Goal: Task Accomplishment & Management: Manage account settings

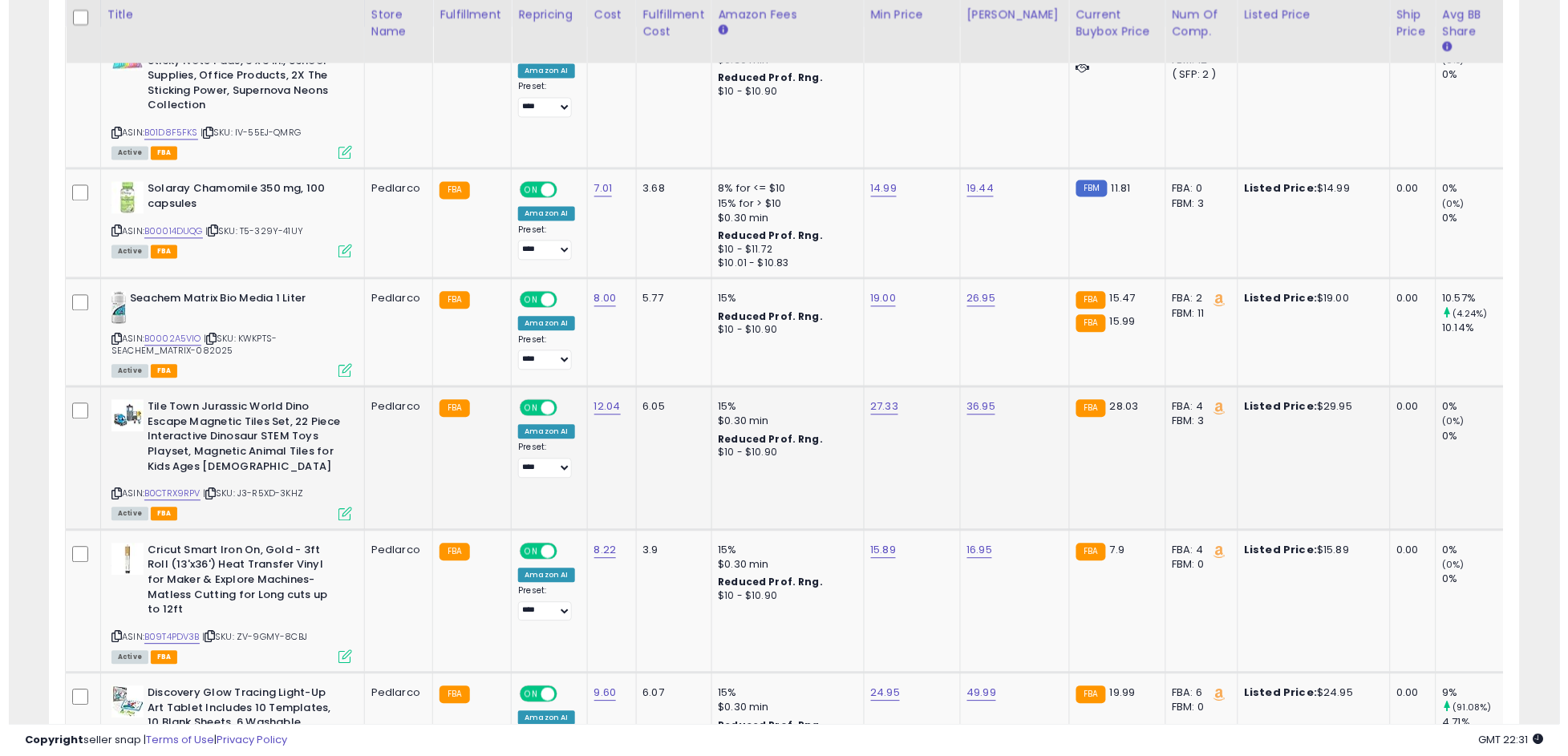
scroll to position [329, 854]
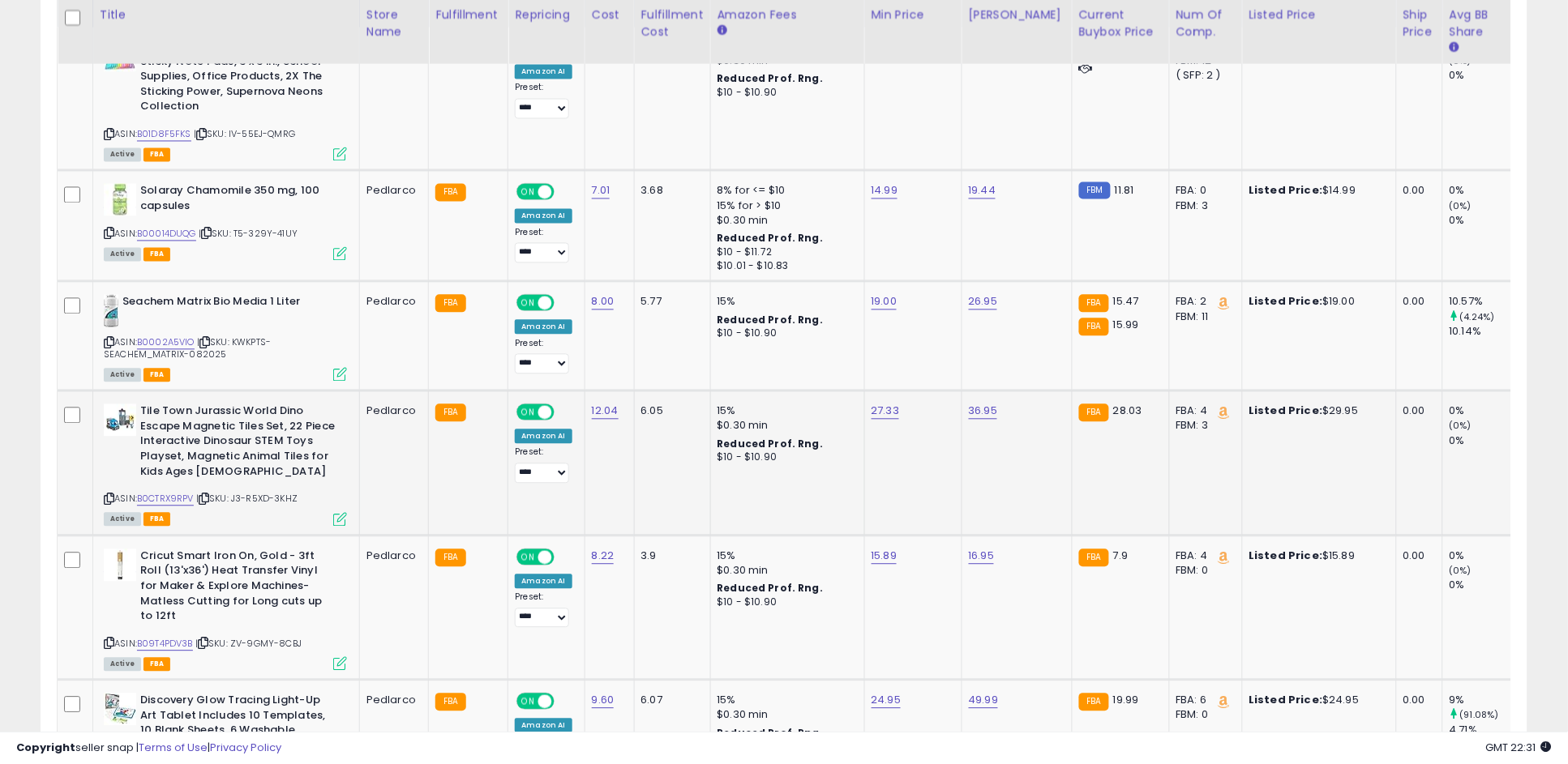
click at [341, 513] on icon at bounding box center [340, 520] width 13 height 13
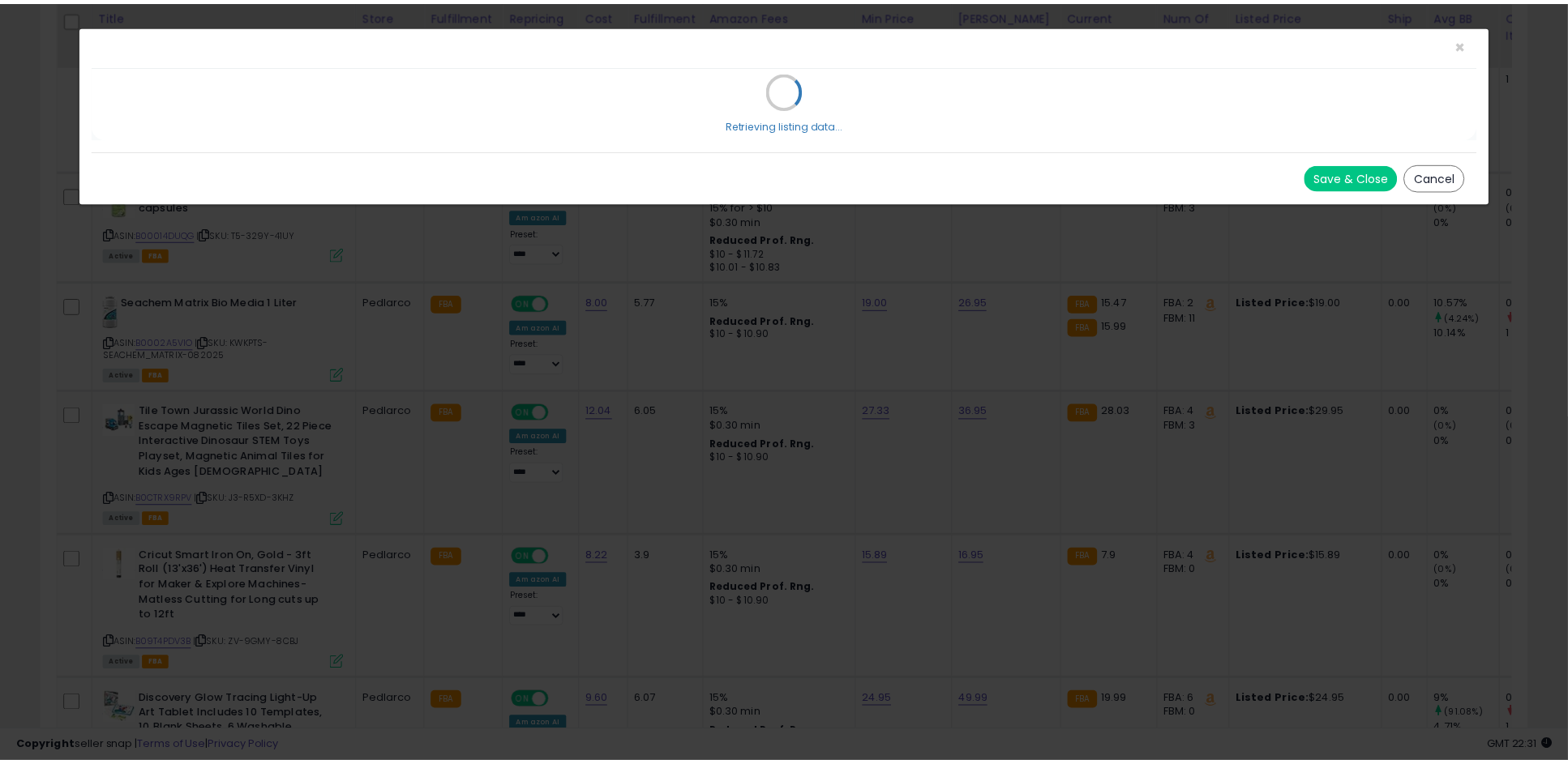
scroll to position [333, 872]
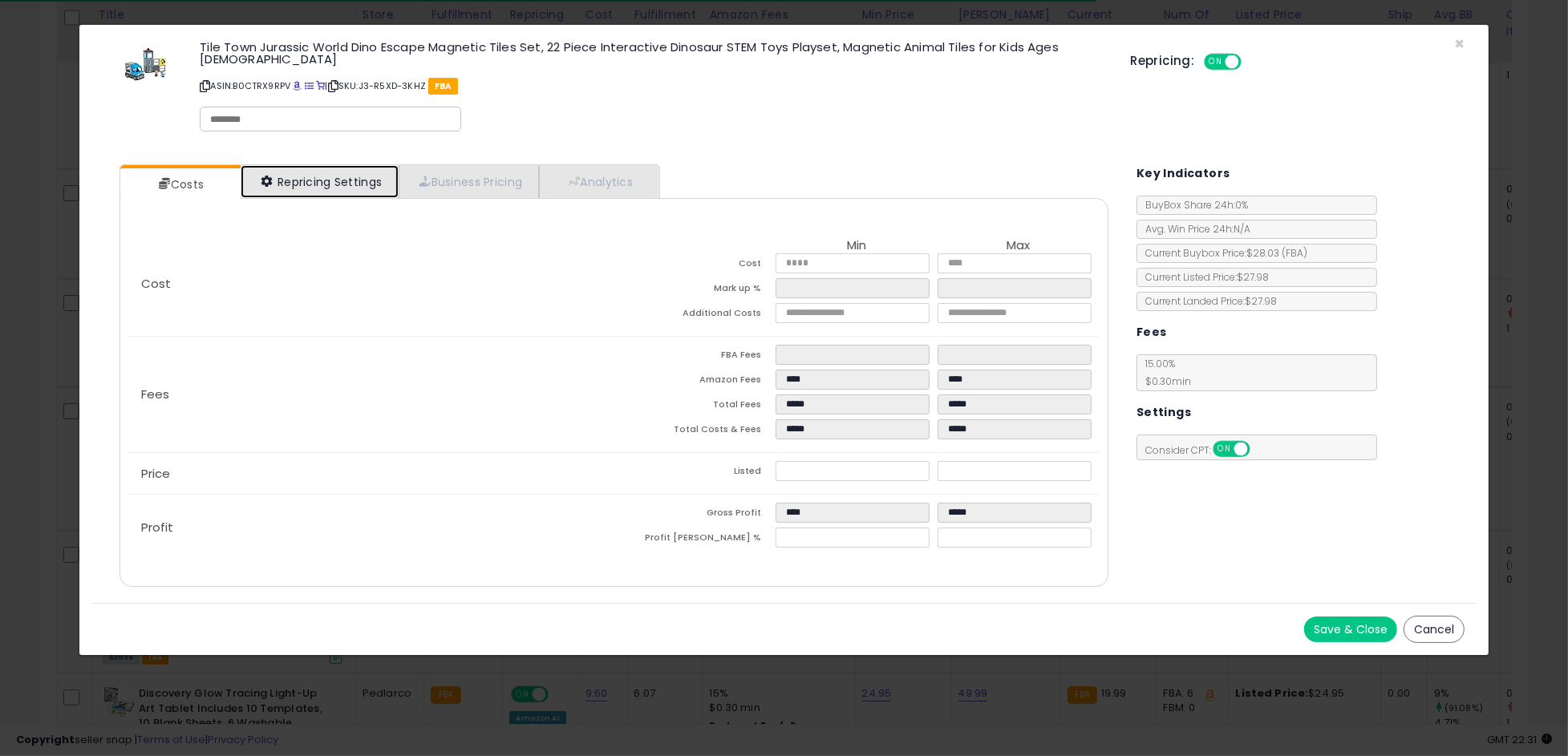
click at [326, 165] on link "Repricing Settings" at bounding box center [320, 181] width 159 height 33
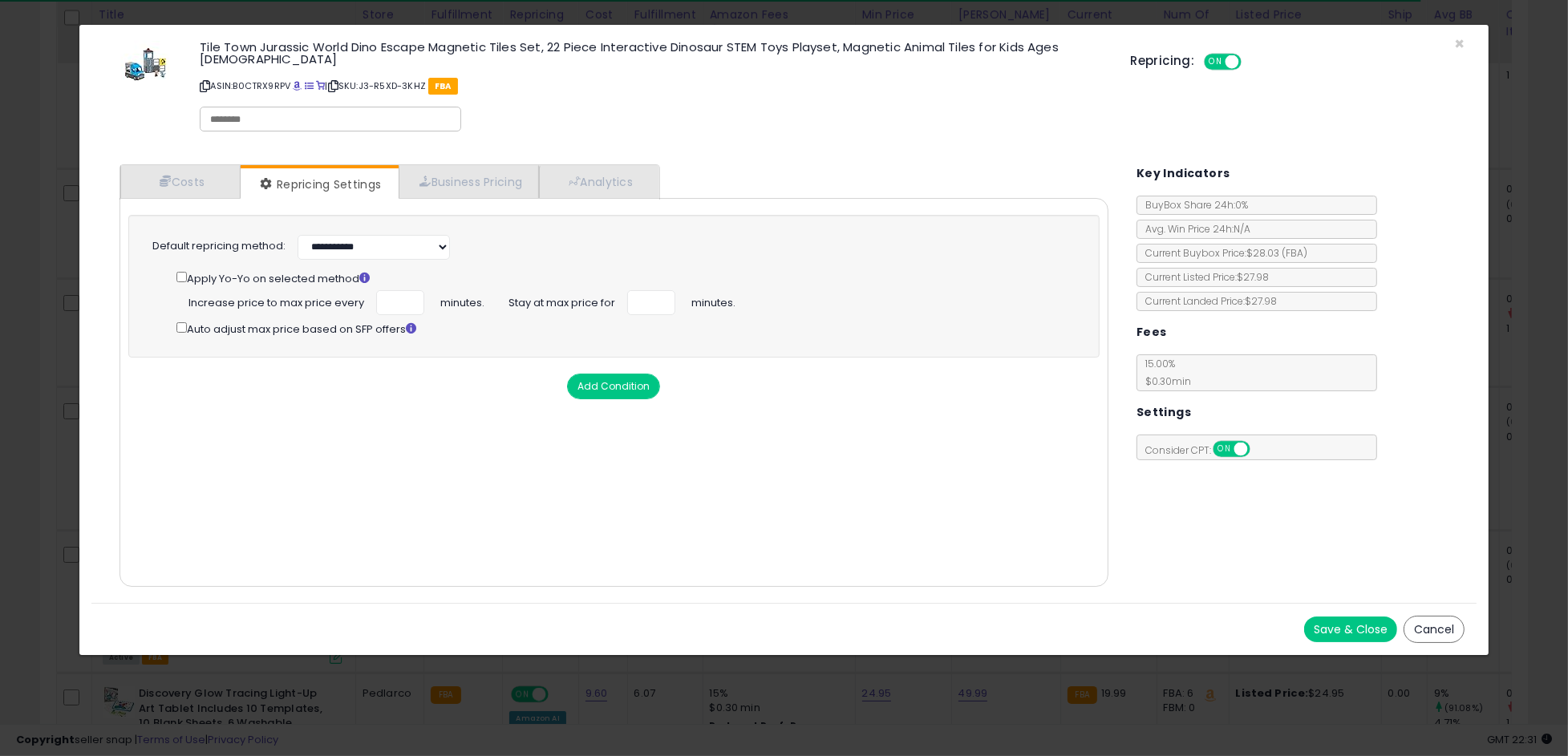
click at [1444, 618] on button "Cancel" at bounding box center [1433, 629] width 61 height 27
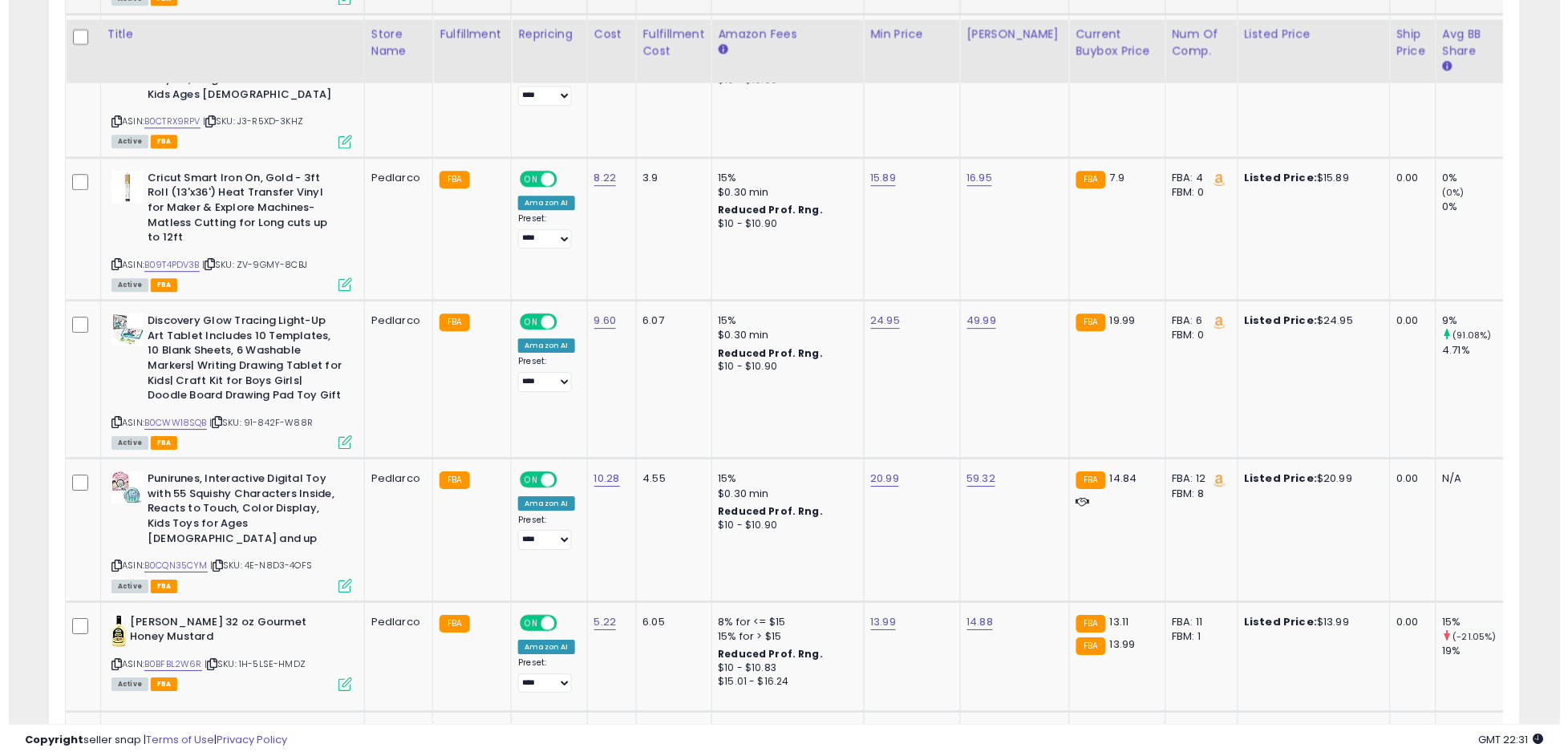
scroll to position [1247, 0]
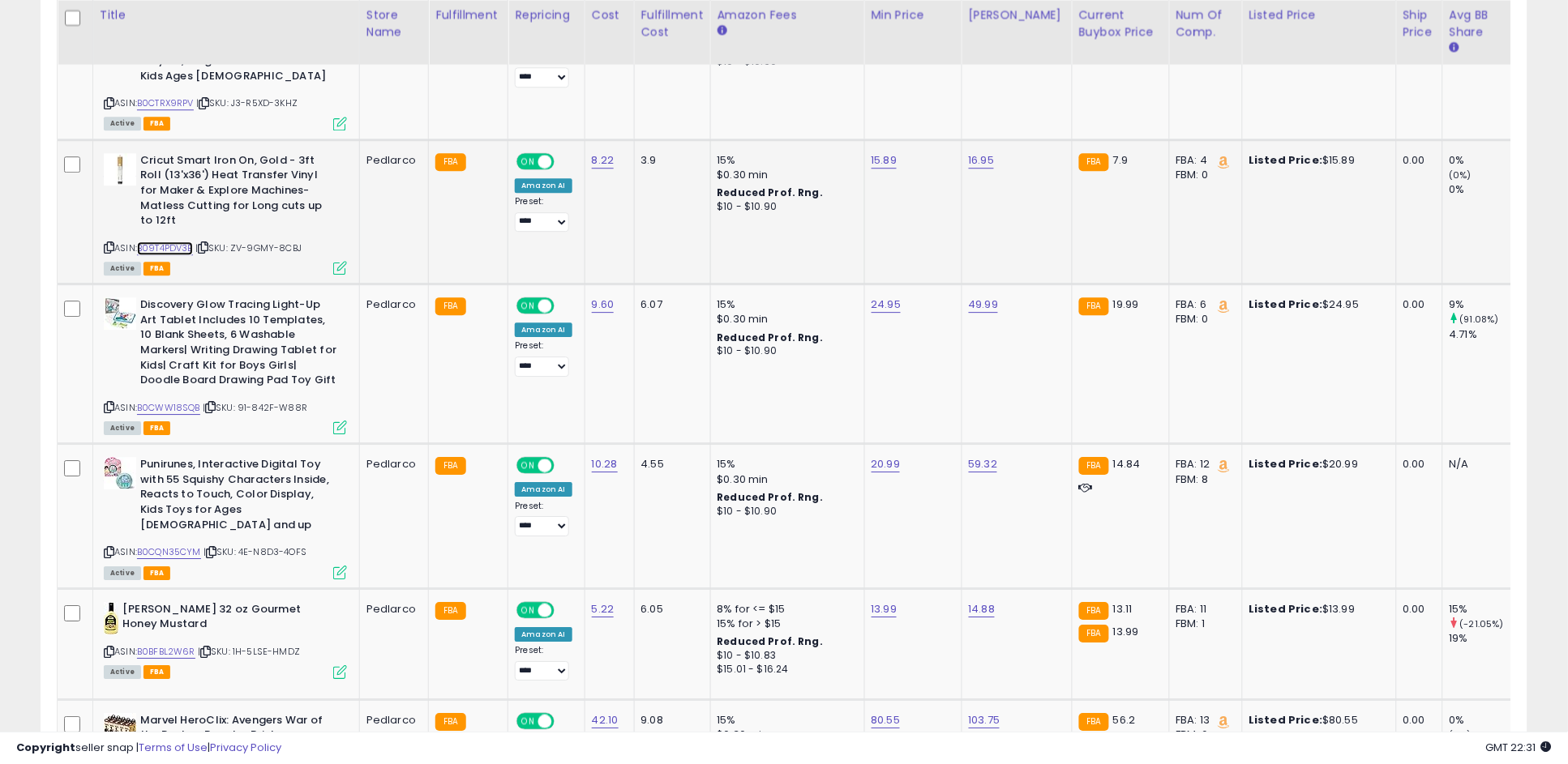
click at [180, 242] on link "B09T4PDV3B" at bounding box center [165, 248] width 56 height 13
click at [340, 261] on icon at bounding box center [340, 267] width 13 height 13
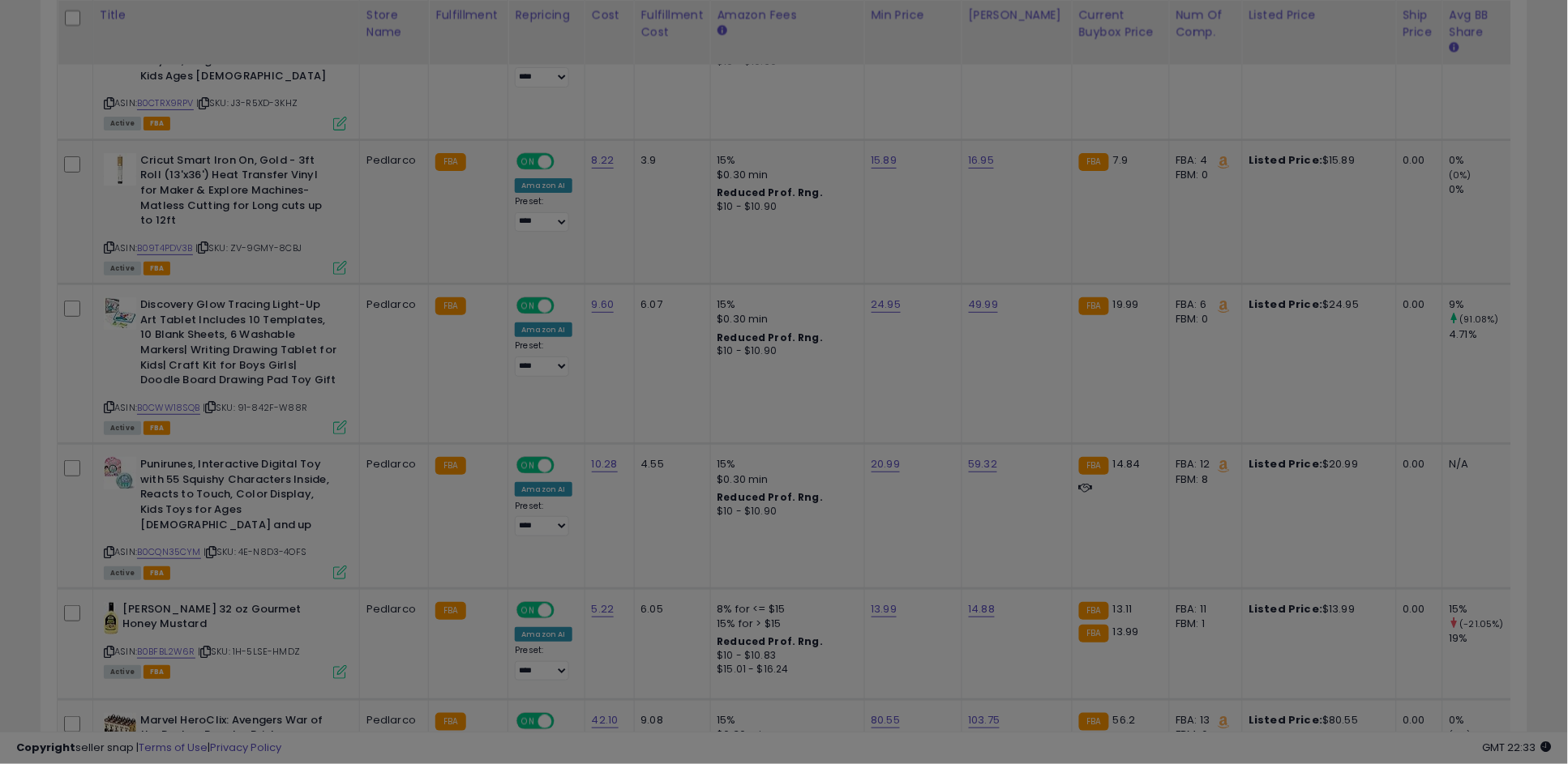
scroll to position [333, 872]
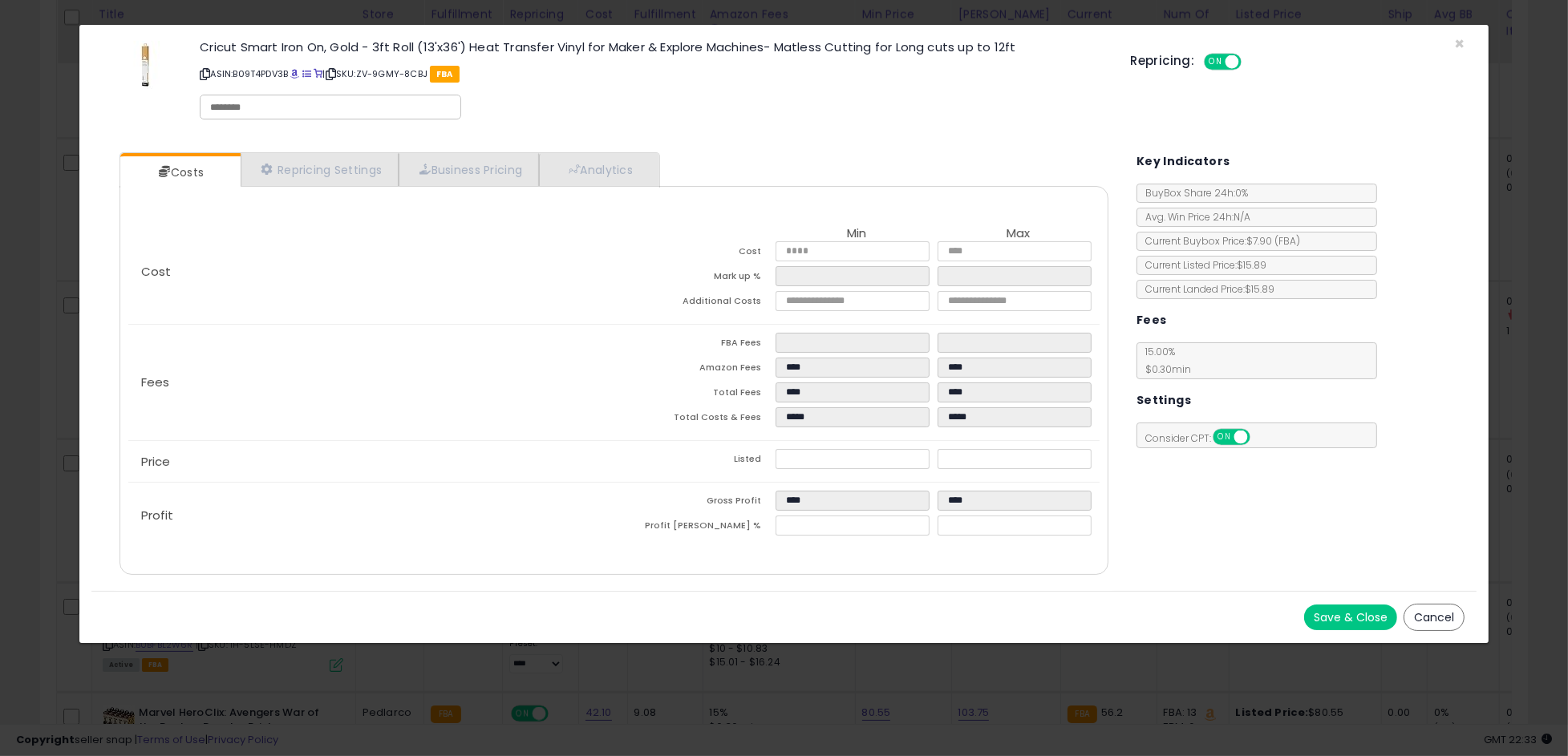
click at [1422, 613] on button "Cancel" at bounding box center [1433, 618] width 61 height 27
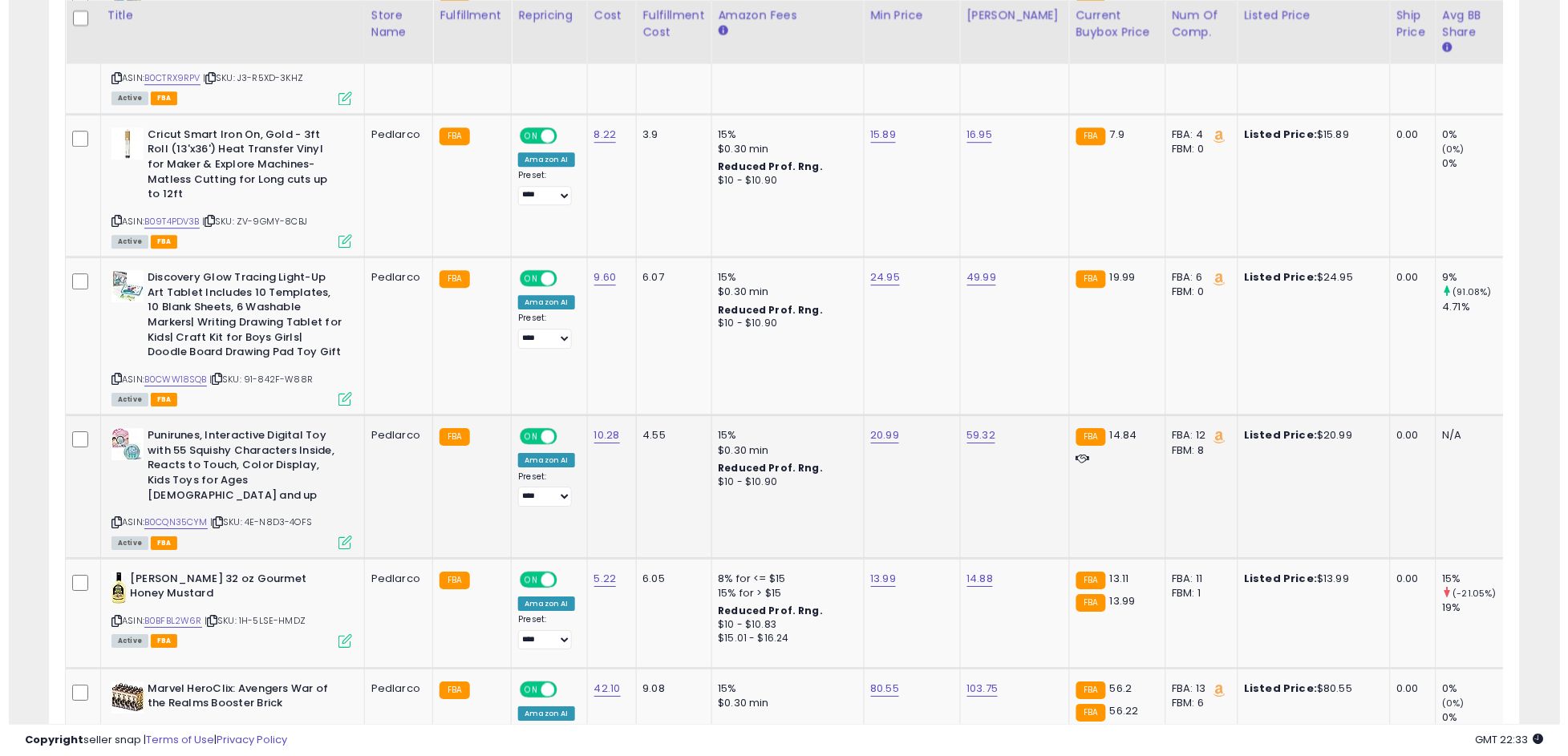
scroll to position [1284, 0]
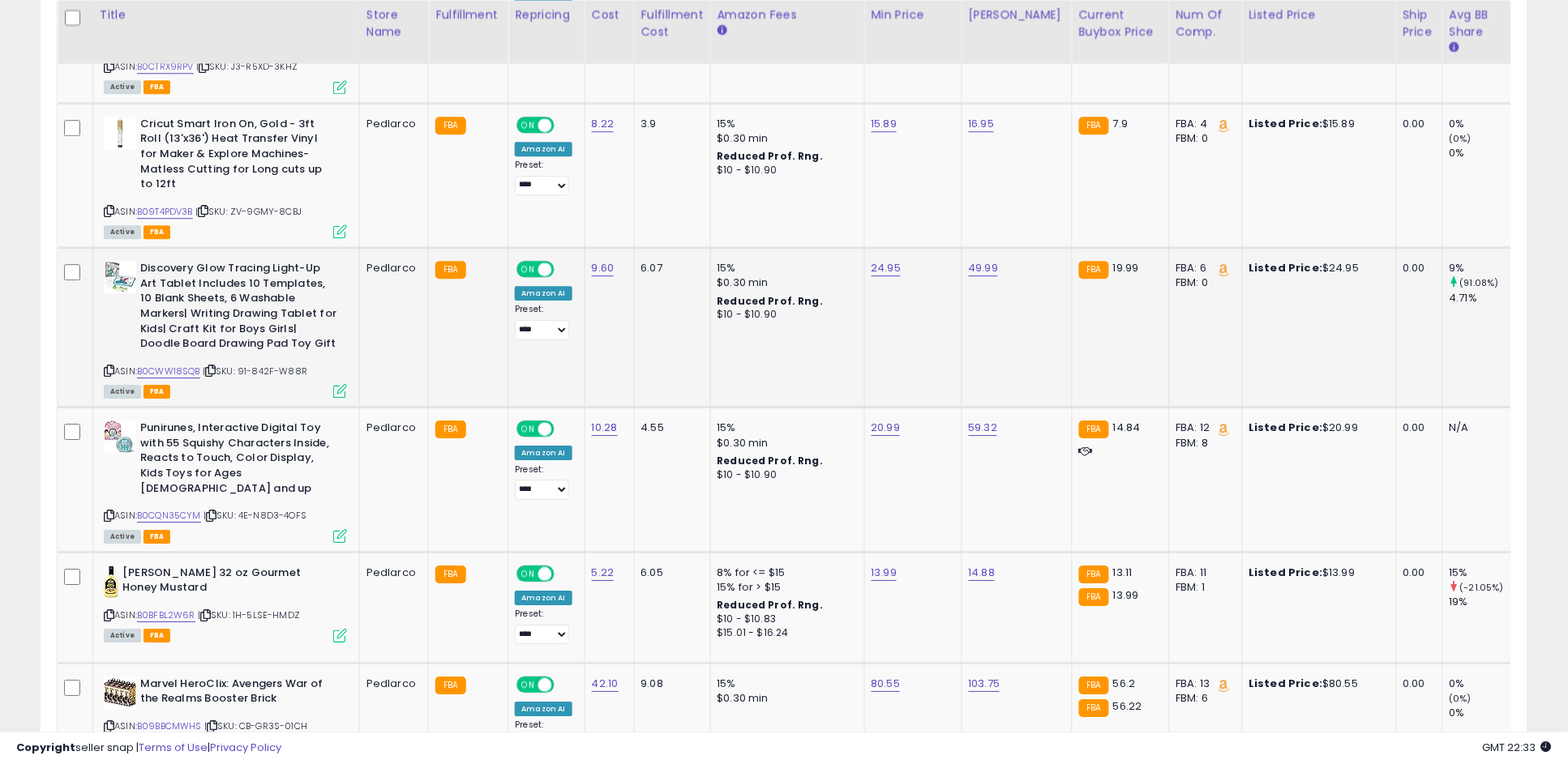
click at [341, 384] on icon at bounding box center [340, 390] width 13 height 13
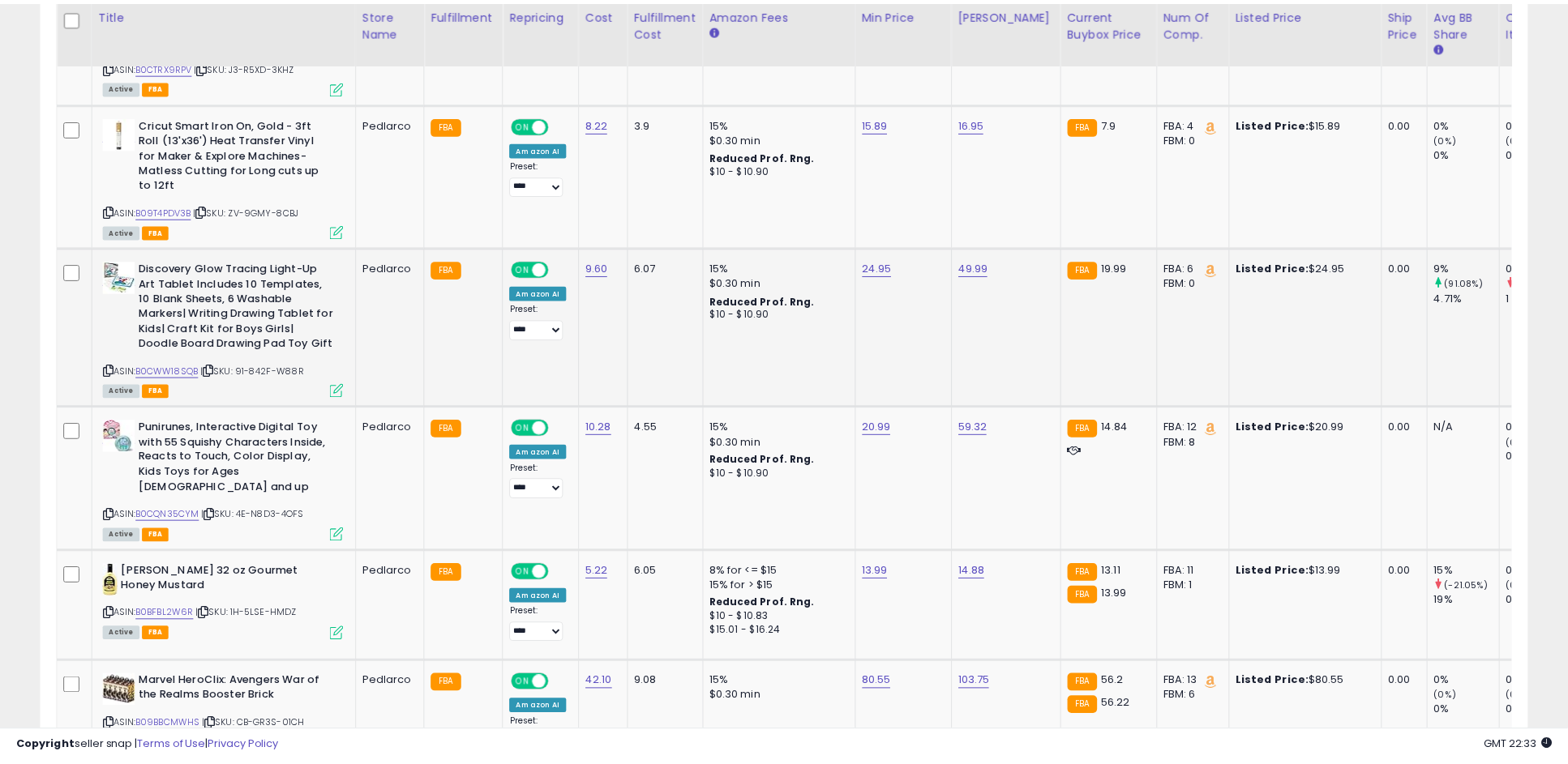
scroll to position [333, 872]
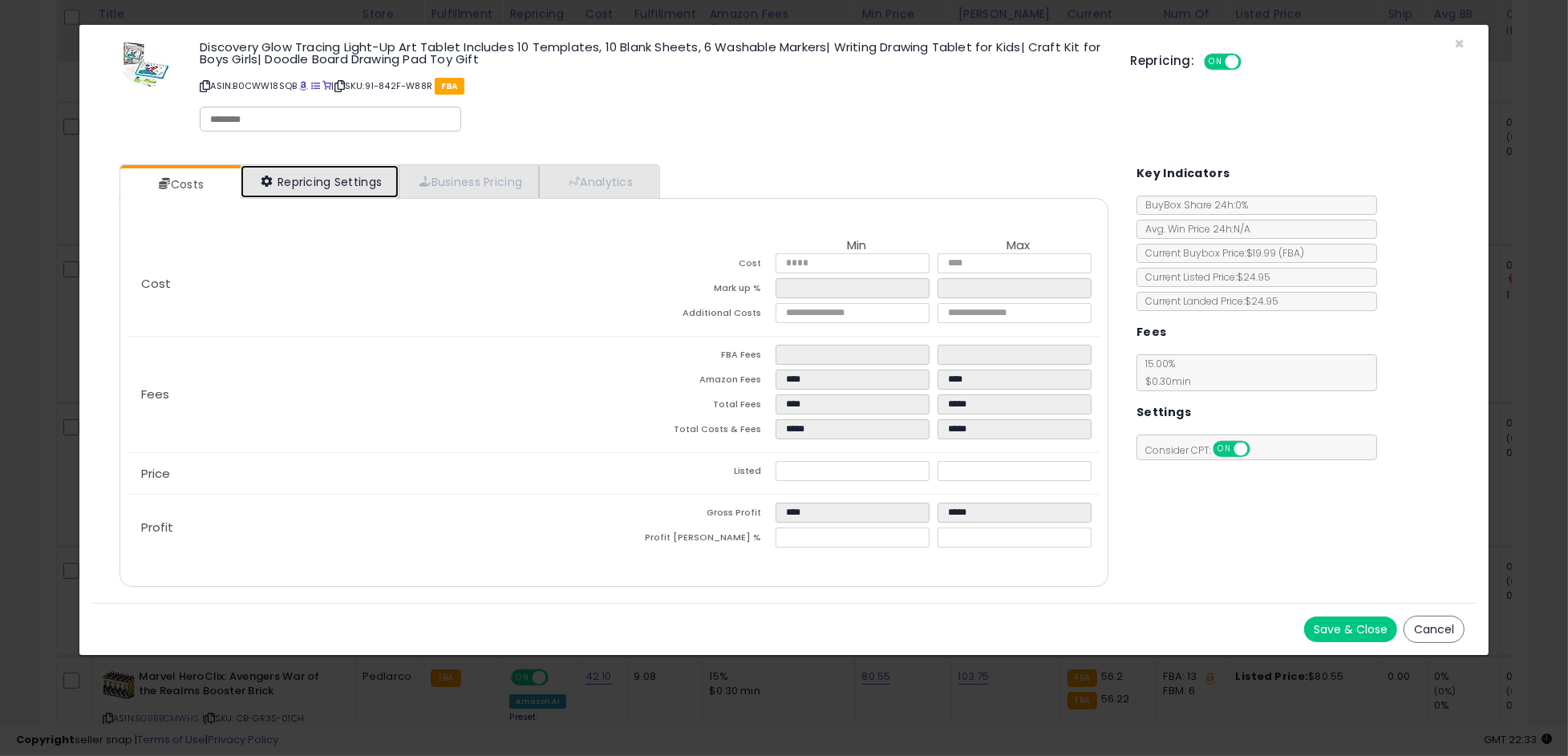
click at [324, 178] on link "Repricing Settings" at bounding box center [320, 181] width 159 height 33
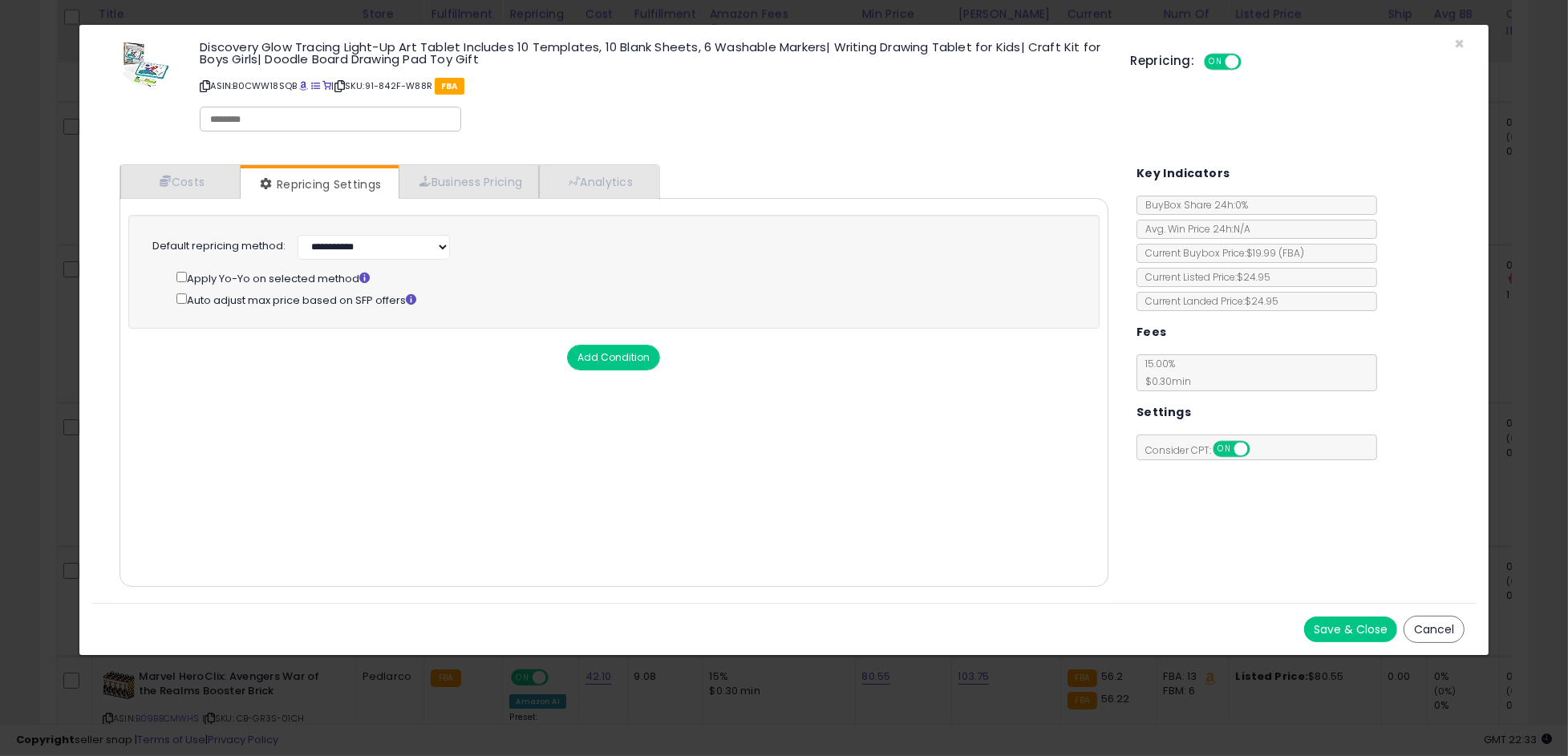
click at [1437, 623] on button "Cancel" at bounding box center [1433, 629] width 61 height 27
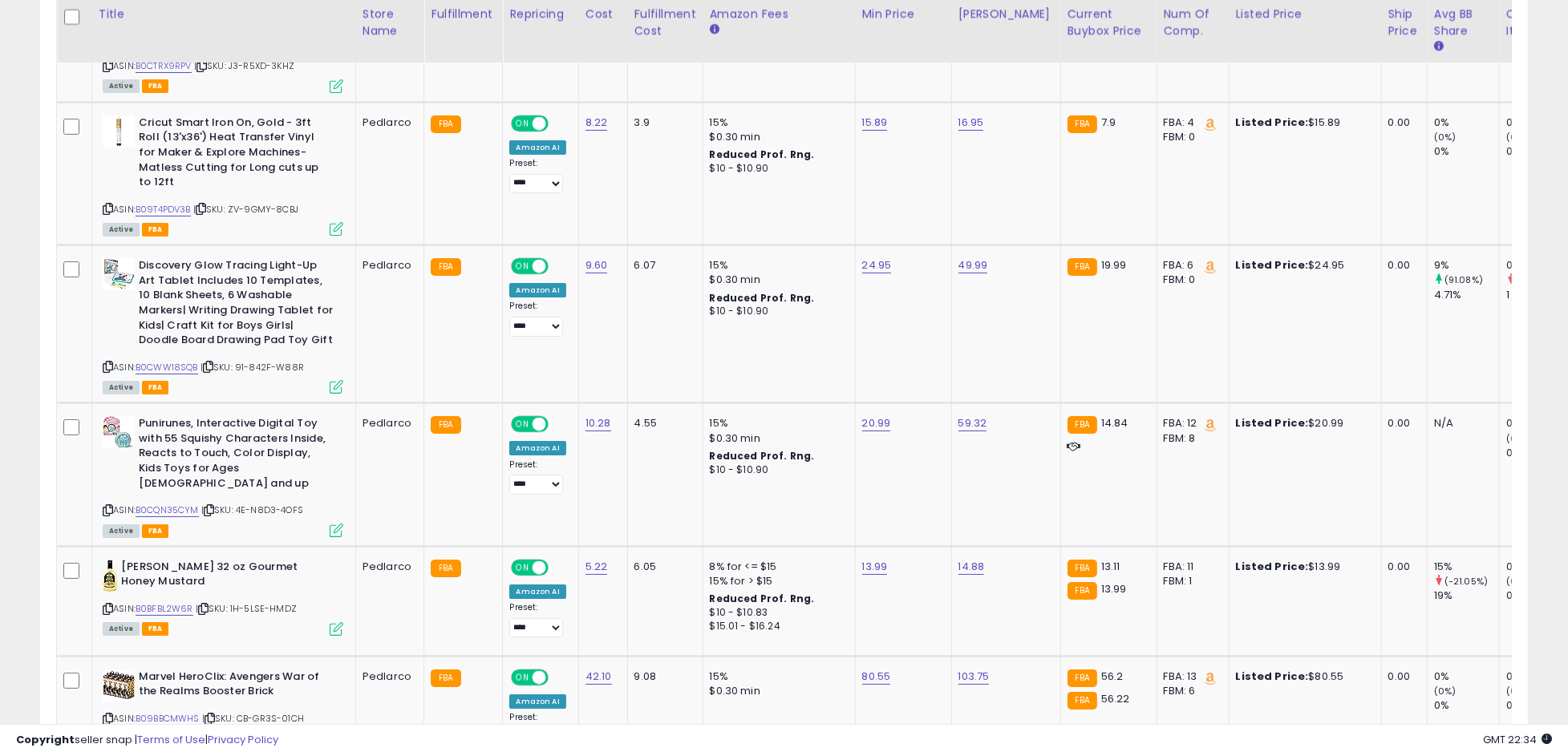
scroll to position [801830, 801072]
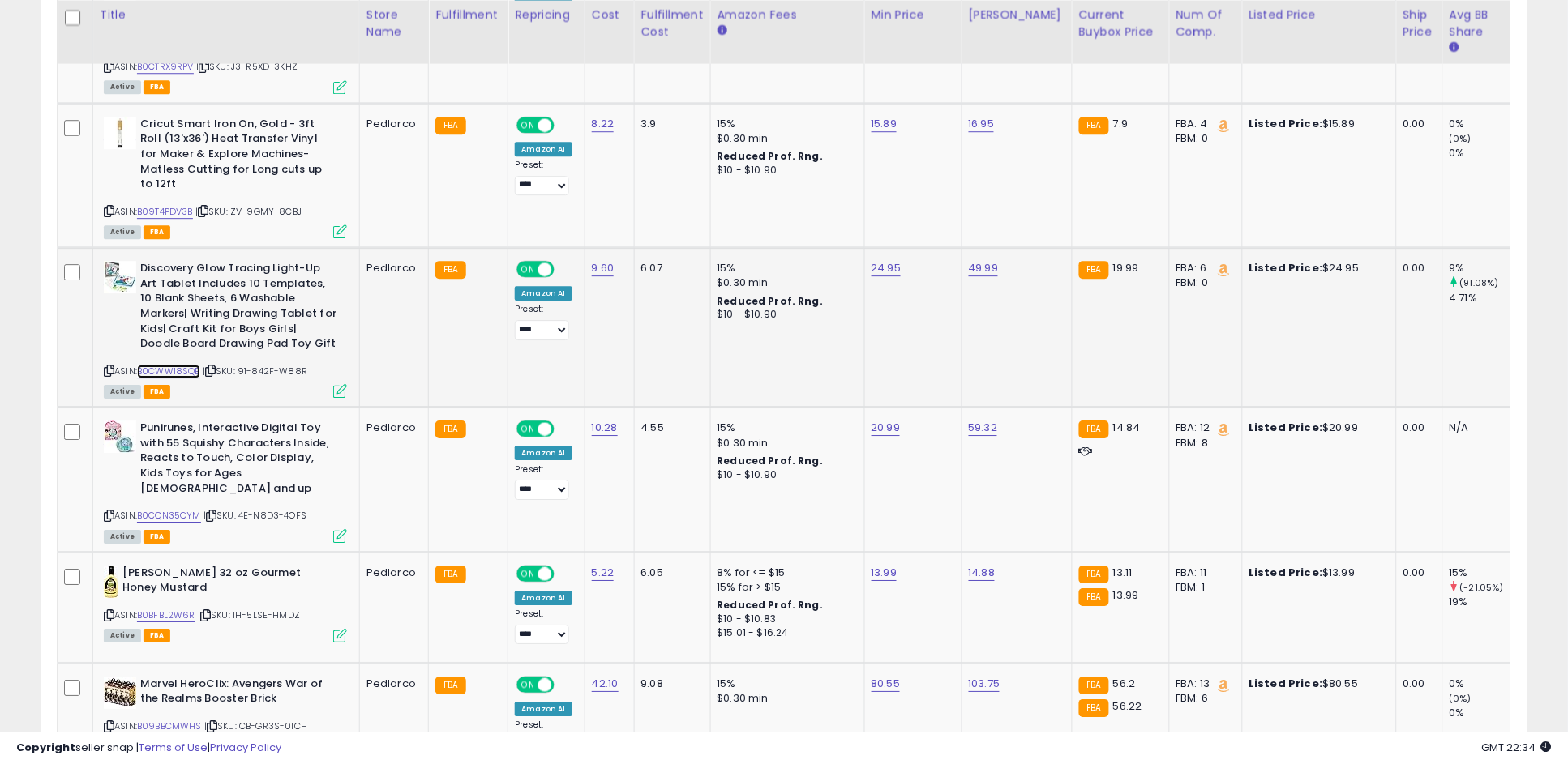
click at [184, 365] on link "B0CWW18SQB" at bounding box center [168, 371] width 63 height 13
click at [341, 384] on icon at bounding box center [340, 390] width 13 height 13
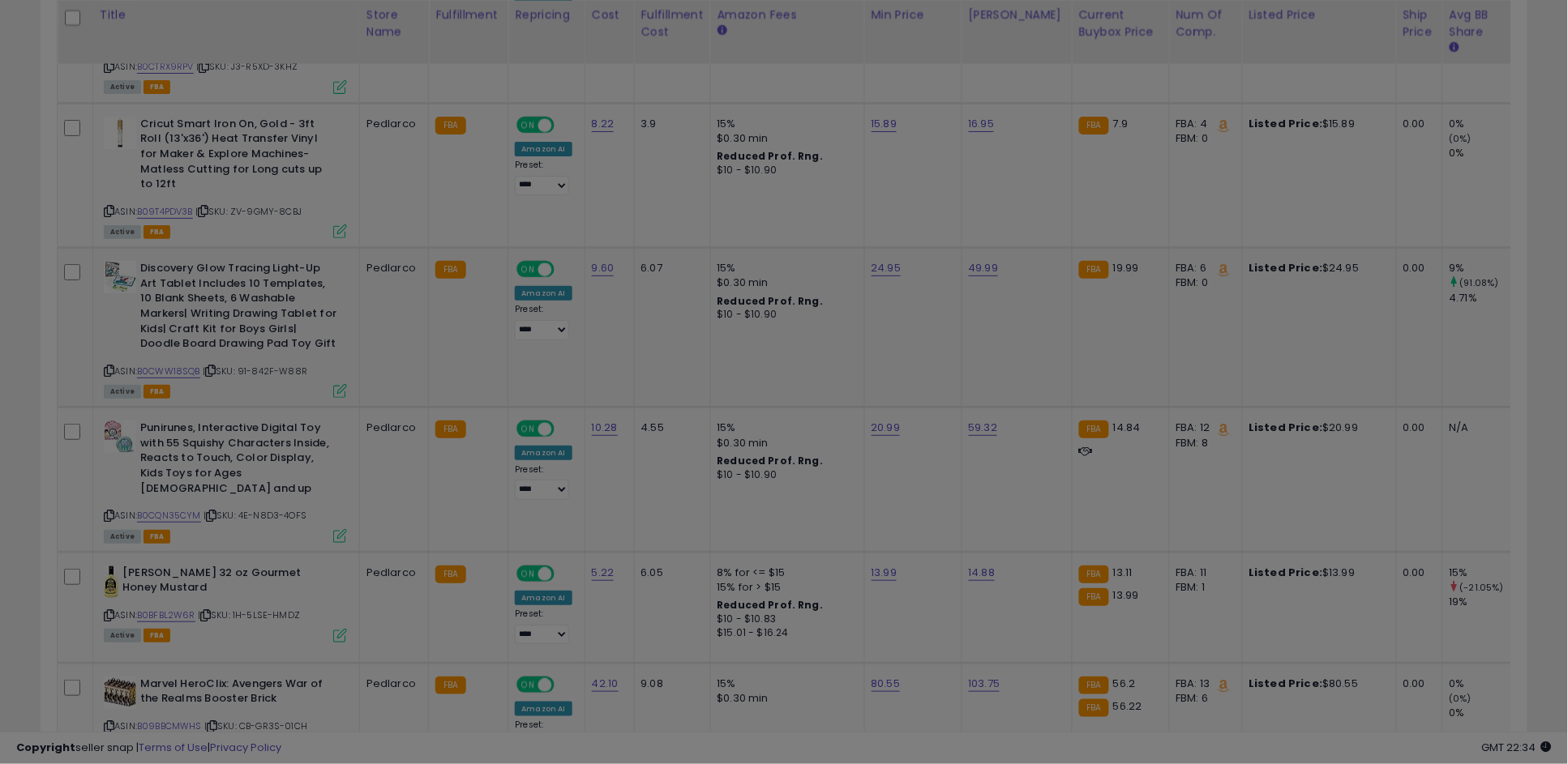
scroll to position [333, 872]
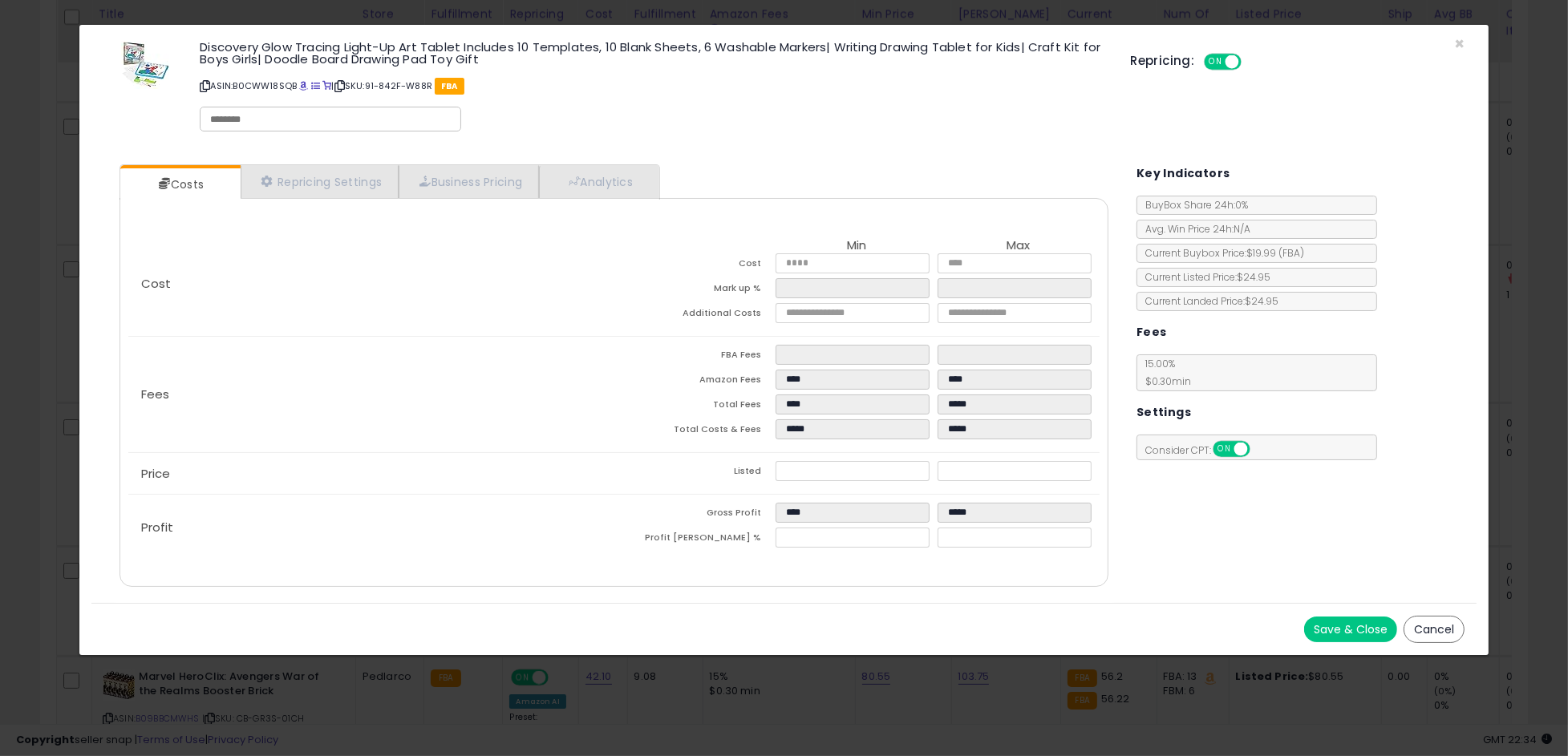
click at [1444, 630] on button "Cancel" at bounding box center [1433, 629] width 61 height 27
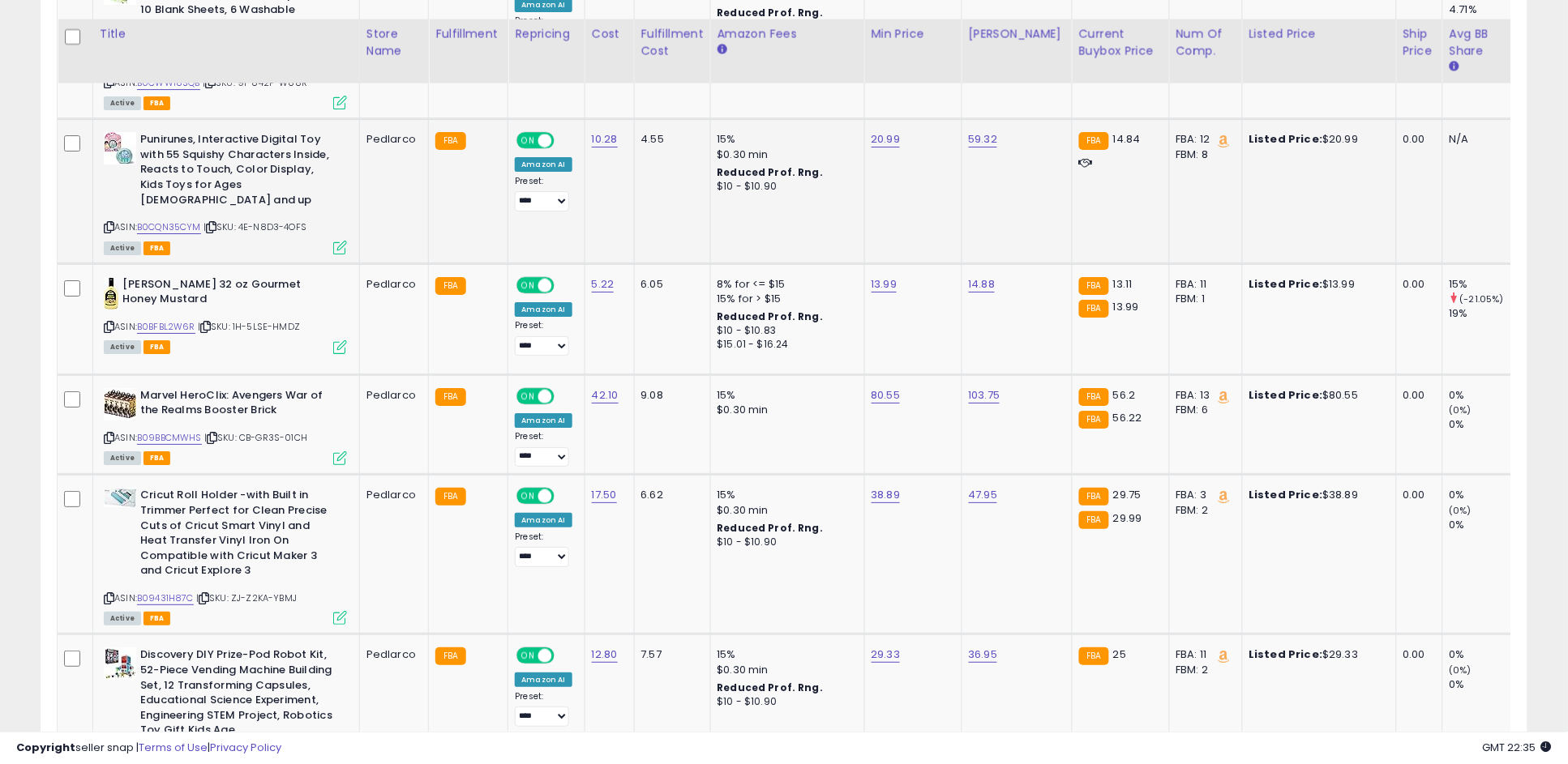
scroll to position [1622, 0]
